Goal: Check status: Check status

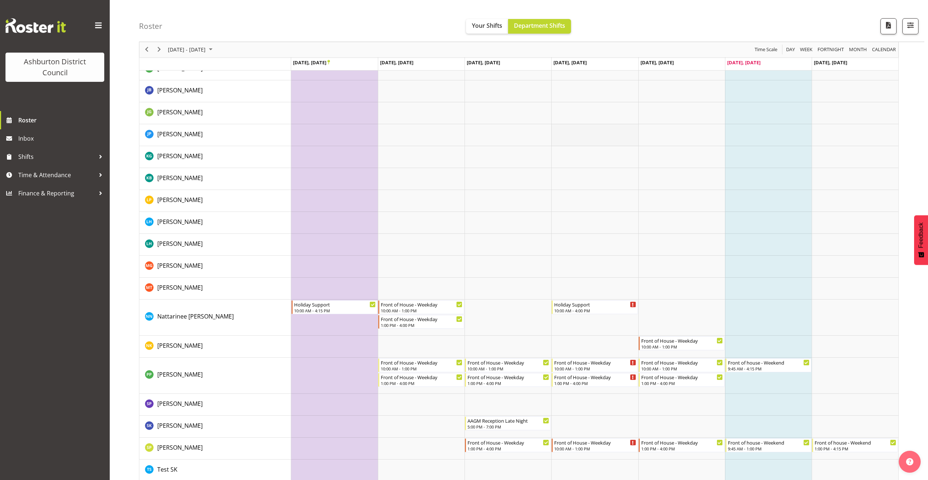
scroll to position [285, 0]
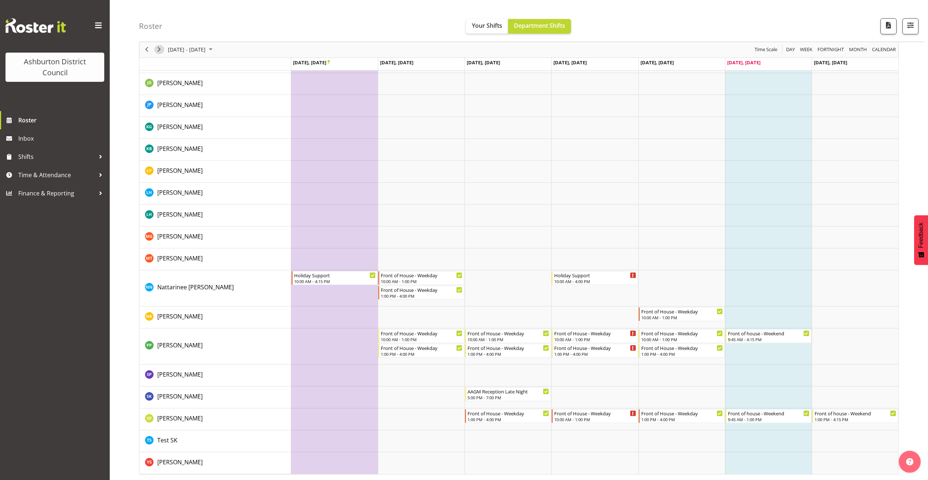
click at [159, 51] on span "Next" at bounding box center [159, 49] width 9 height 9
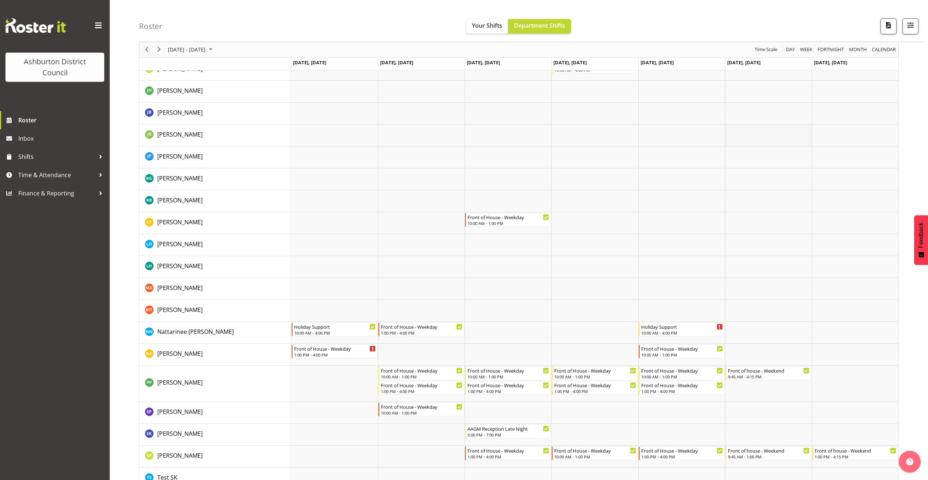
scroll to position [257, 0]
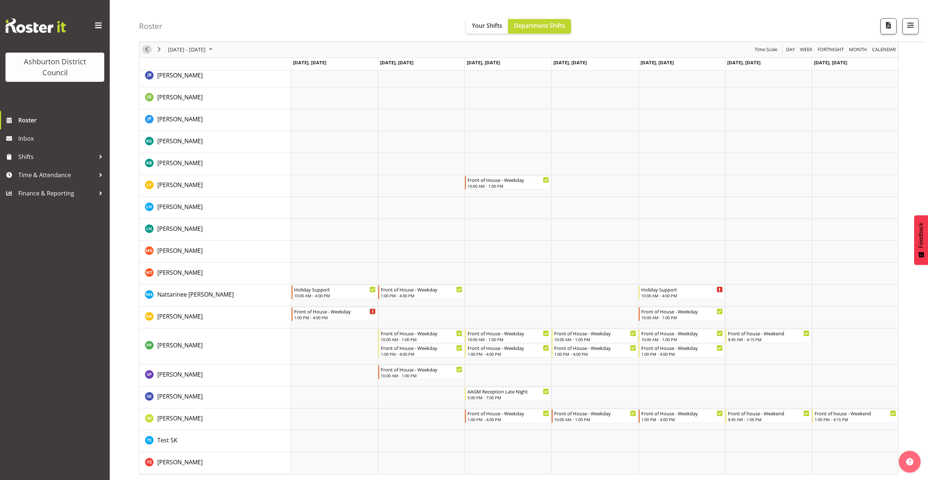
click at [144, 50] on span "Previous" at bounding box center [146, 49] width 9 height 9
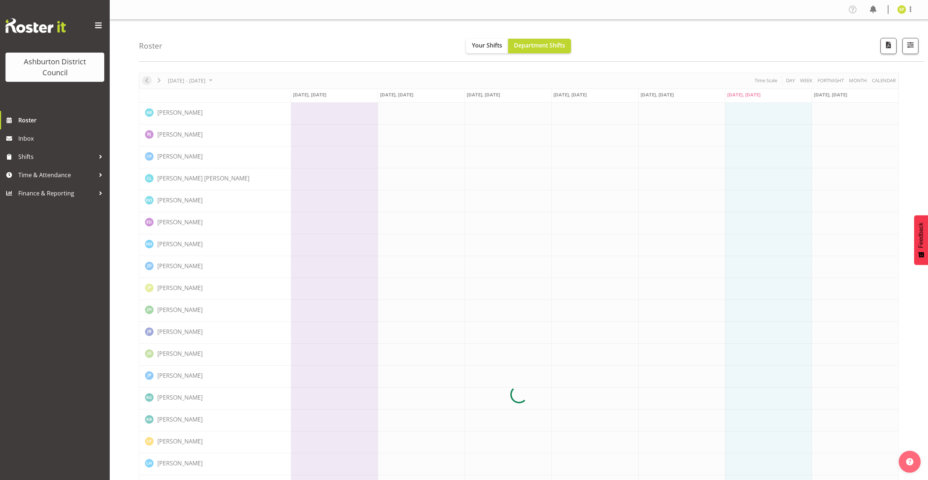
click at [144, 50] on h4 "Roster" at bounding box center [150, 46] width 23 height 8
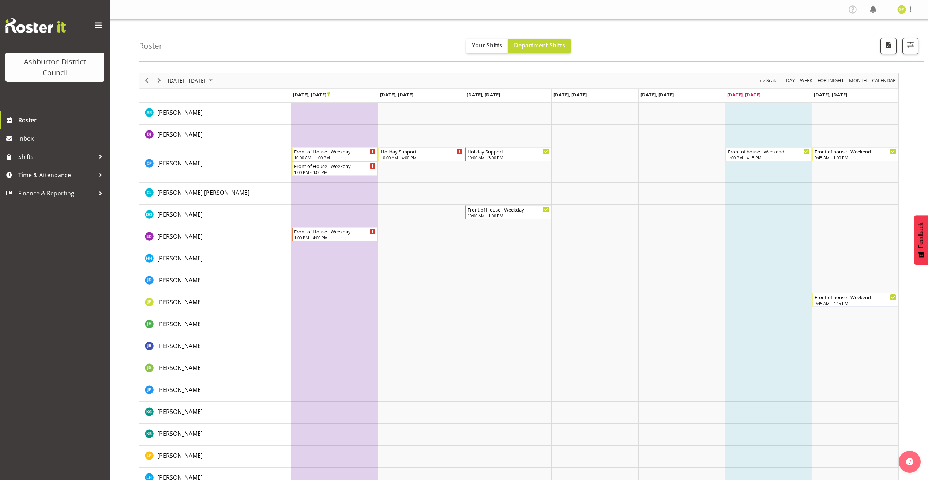
click at [144, 50] on h4 "Roster" at bounding box center [150, 46] width 23 height 8
click at [145, 82] on span "Previous" at bounding box center [146, 80] width 9 height 9
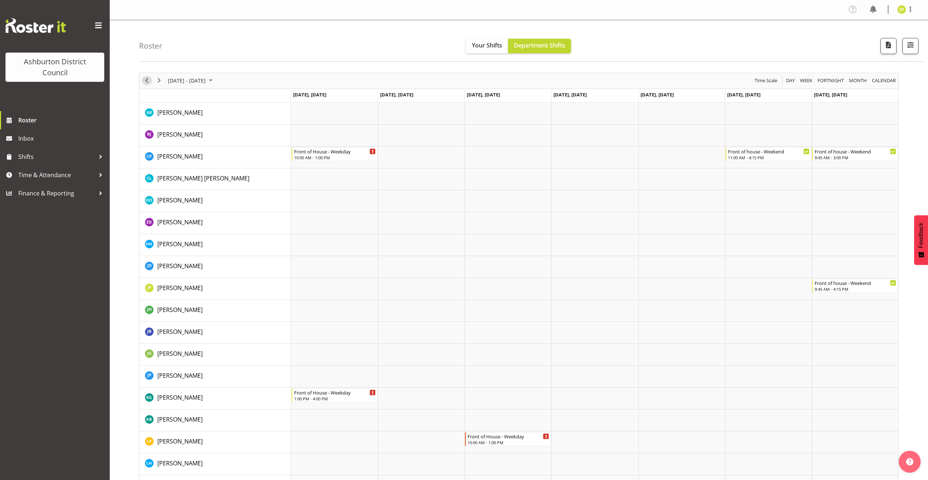
click at [146, 80] on span "Previous" at bounding box center [146, 80] width 9 height 9
click at [147, 79] on span "Previous" at bounding box center [146, 80] width 9 height 9
click at [160, 82] on span "Next" at bounding box center [159, 80] width 9 height 9
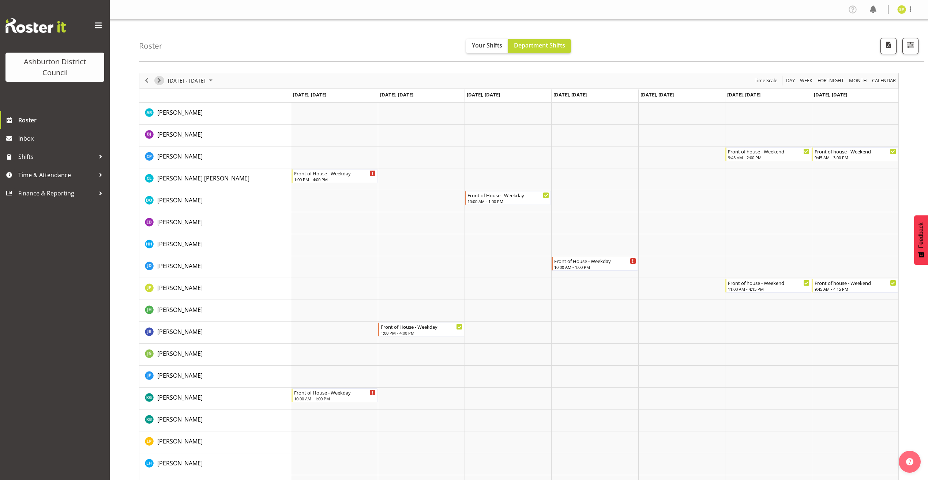
click at [160, 82] on span "Next" at bounding box center [159, 80] width 9 height 9
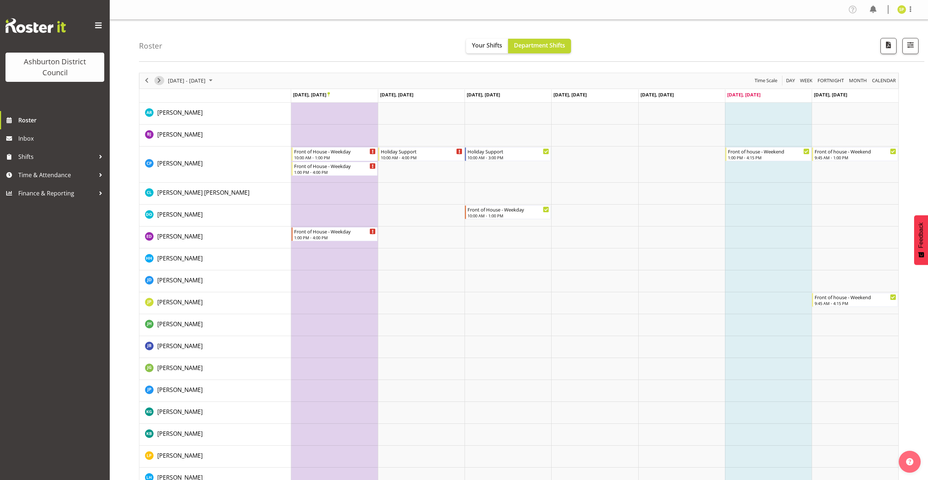
click at [159, 82] on span "Next" at bounding box center [159, 80] width 9 height 9
